Goal: Task Accomplishment & Management: Use online tool/utility

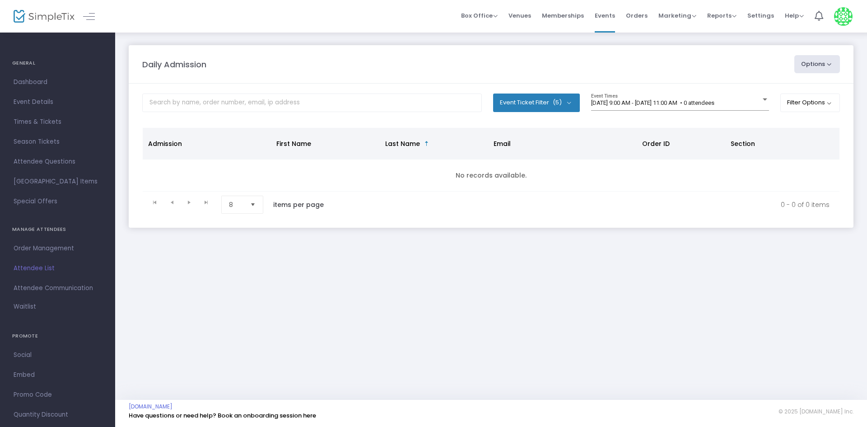
click at [614, 91] on m-panel-content "Event Ticket Filter (5) Select All First Child Open Play Additional Child Open …" at bounding box center [491, 156] width 725 height 144
click at [606, 104] on span "[DATE] 9:00 AM - [DATE] 11:00 AM • 0 attendees" at bounding box center [652, 102] width 123 height 7
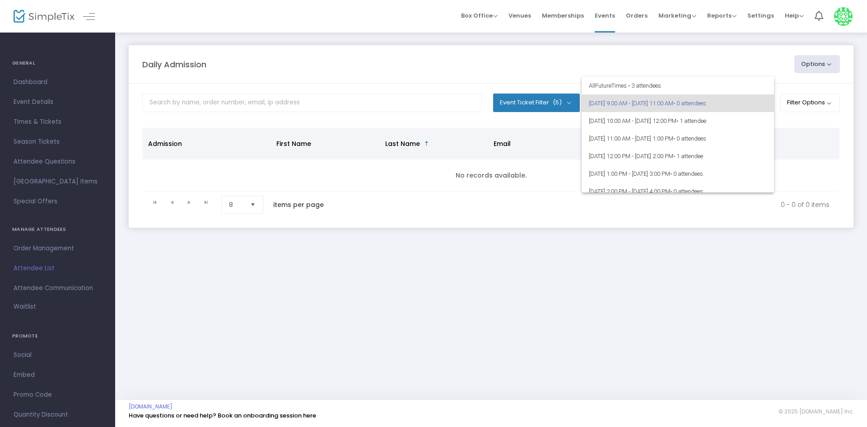
click at [624, 270] on div at bounding box center [433, 213] width 867 height 427
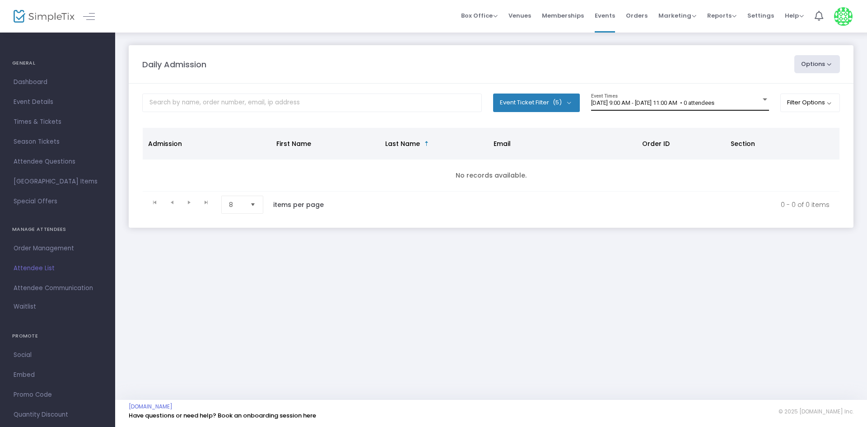
click at [663, 100] on span "[DATE] 9:00 AM - [DATE] 11:00 AM • 0 attendees" at bounding box center [652, 102] width 123 height 7
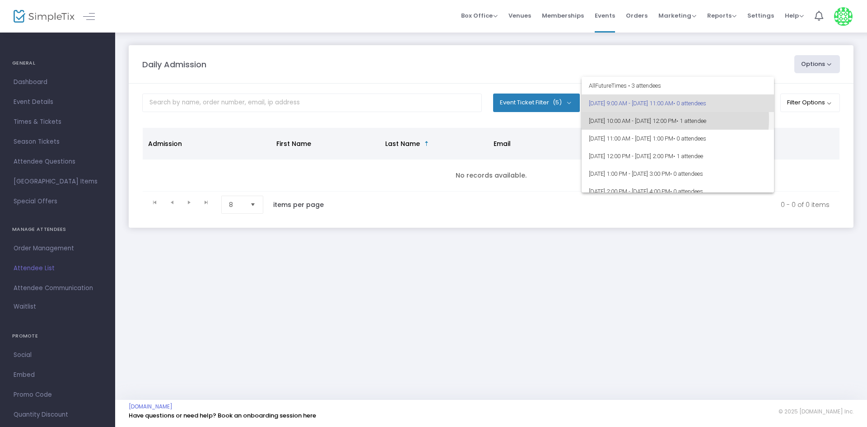
click at [650, 119] on span "8/25/2025 @ 10:00 AM - 8/25/2025 @ 12:00 PM • 1 attendee" at bounding box center [678, 121] width 178 height 18
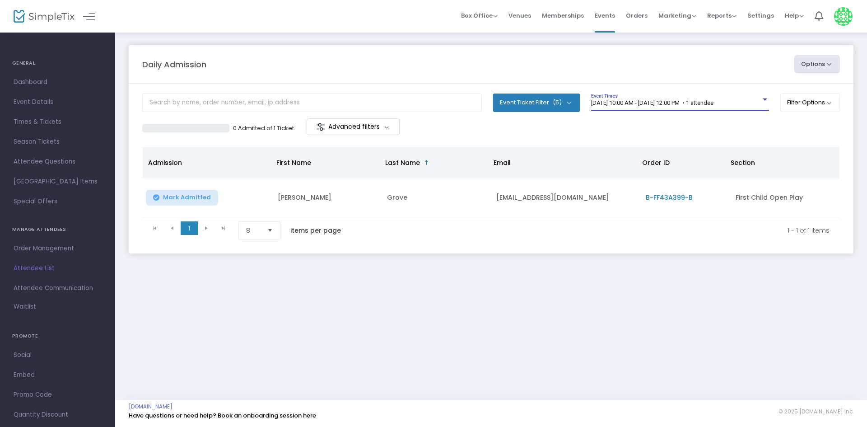
click at [714, 100] on span "8/25/2025 @ 10:00 AM - 8/25/2025 @ 12:00 PM • 1 attendee" at bounding box center [652, 102] width 122 height 7
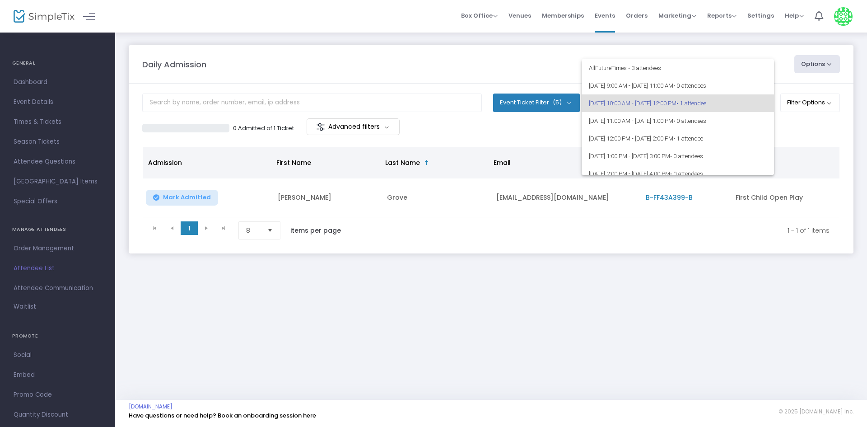
click at [811, 122] on div at bounding box center [433, 213] width 867 height 427
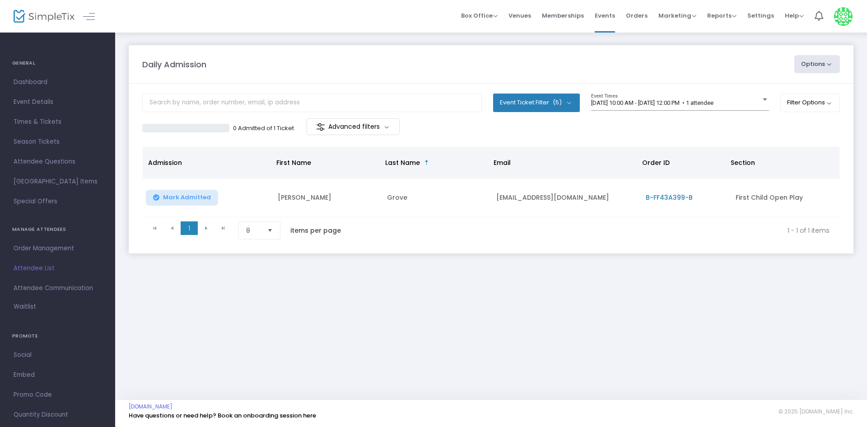
click at [619, 111] on div "8/25/2025 @ 10:00 AM - 8/25/2025 @ 12:00 PM • 1 attendee Event Times" at bounding box center [680, 106] width 178 height 25
click at [625, 94] on div "8/25/2025 @ 10:00 AM - 8/25/2025 @ 12:00 PM • 1 attendee Event Times" at bounding box center [680, 102] width 178 height 17
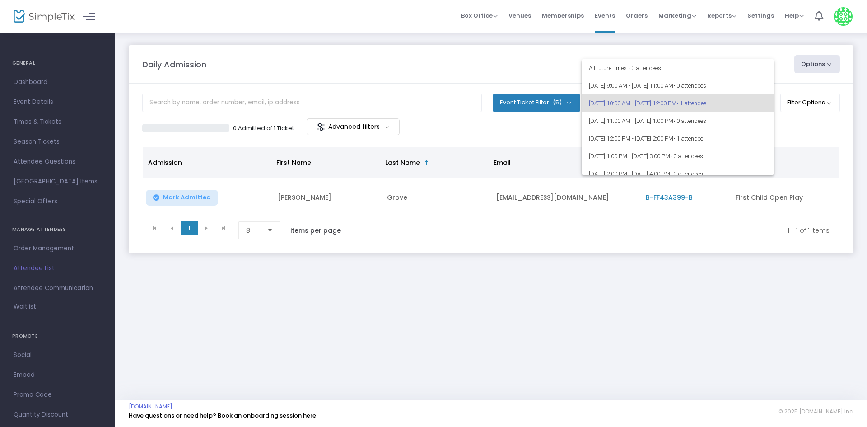
click at [520, 63] on div at bounding box center [433, 213] width 867 height 427
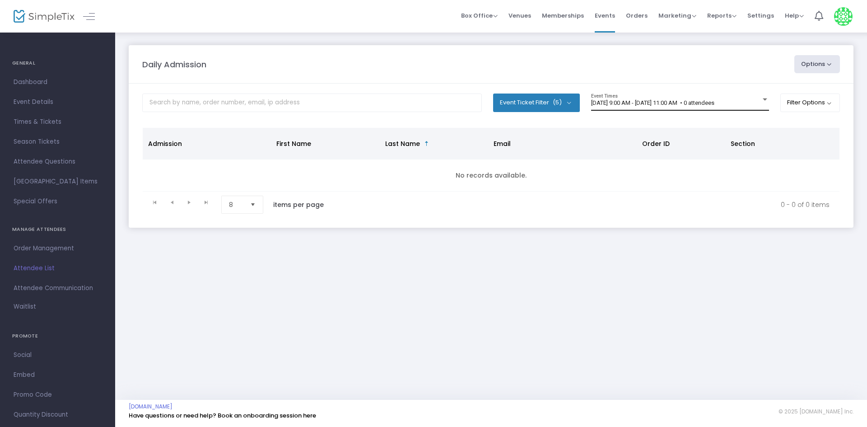
click at [680, 102] on span "[DATE] 9:00 AM - [DATE] 11:00 AM • 0 attendees" at bounding box center [652, 102] width 123 height 7
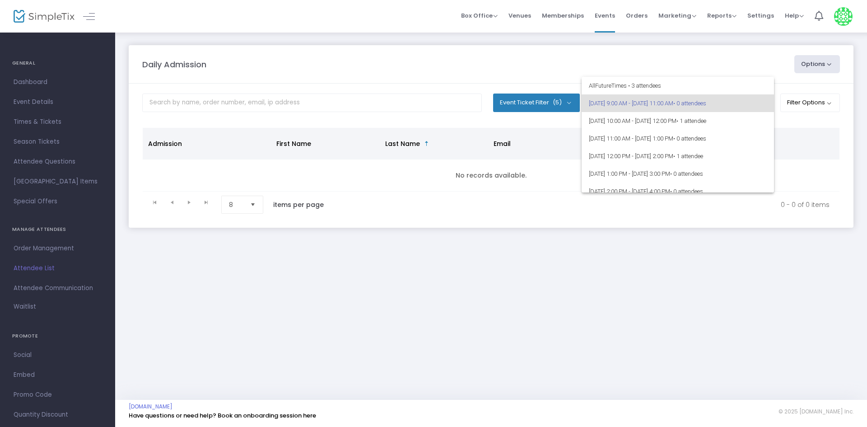
click at [485, 81] on div at bounding box center [433, 213] width 867 height 427
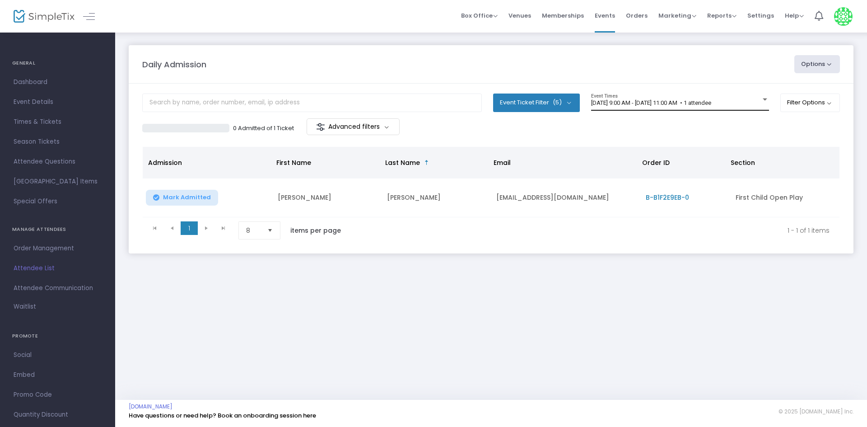
click at [693, 102] on span "8/25/2025 @ 9:00 AM - 8/25/2025 @ 11:00 AM • 1 attendee" at bounding box center [651, 102] width 120 height 7
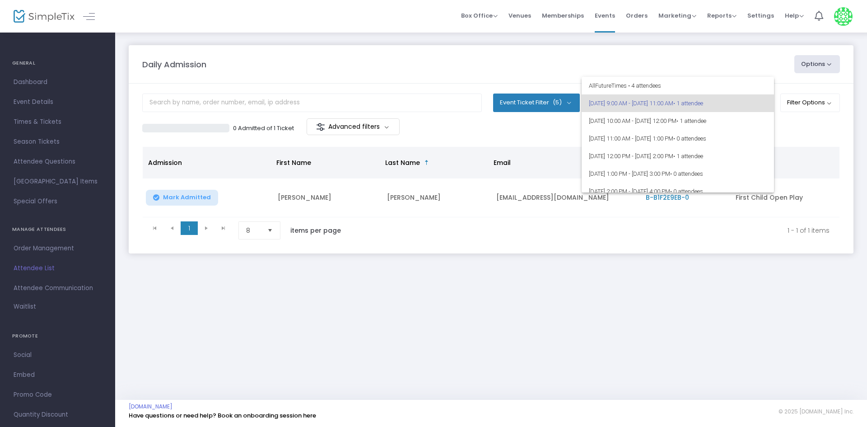
click at [613, 57] on div at bounding box center [433, 213] width 867 height 427
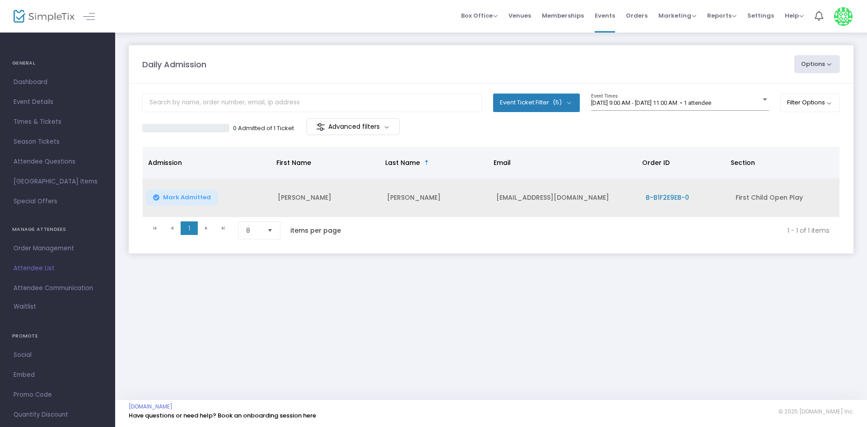
click at [203, 202] on button "Mark Admitted" at bounding box center [182, 198] width 72 height 16
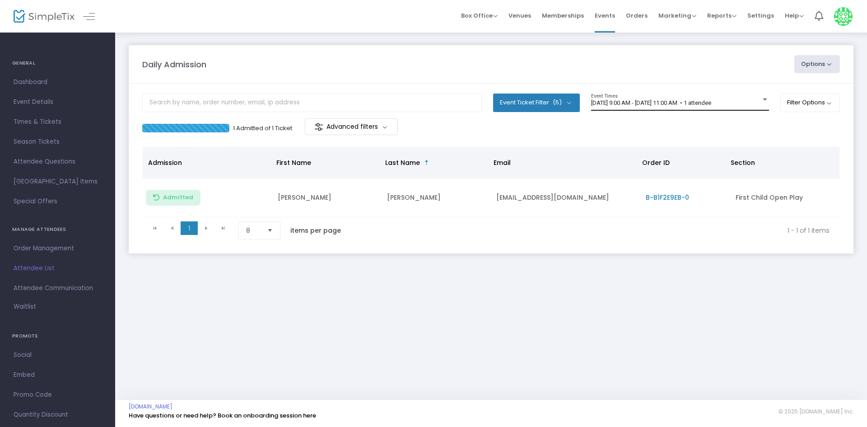
click at [641, 95] on div "[DATE] 9:00 AM - [DATE] 11:00 AM • 1 attendee Event Times" at bounding box center [680, 102] width 178 height 17
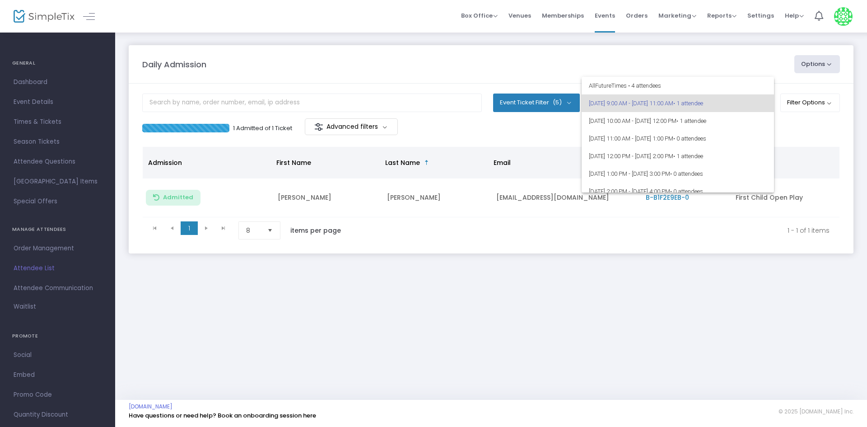
click at [772, 49] on div at bounding box center [433, 213] width 867 height 427
